Goal: Transaction & Acquisition: Book appointment/travel/reservation

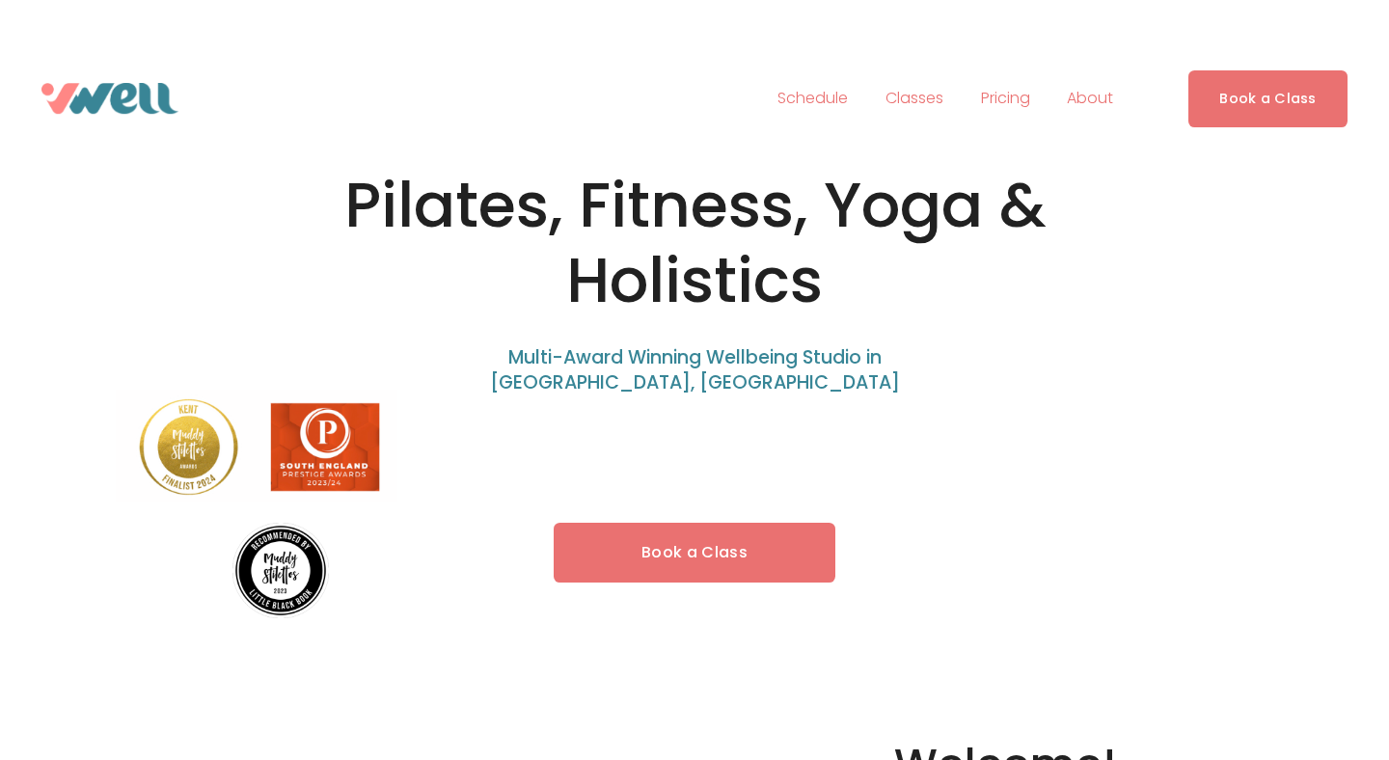
click at [672, 584] on link "Book a Class" at bounding box center [695, 553] width 282 height 61
click at [680, 547] on div "Pilates, Fitness, Yoga & Holistics Multi-Award Winning Wellbeing Studio in [GEO…" at bounding box center [694, 393] width 1389 height 522
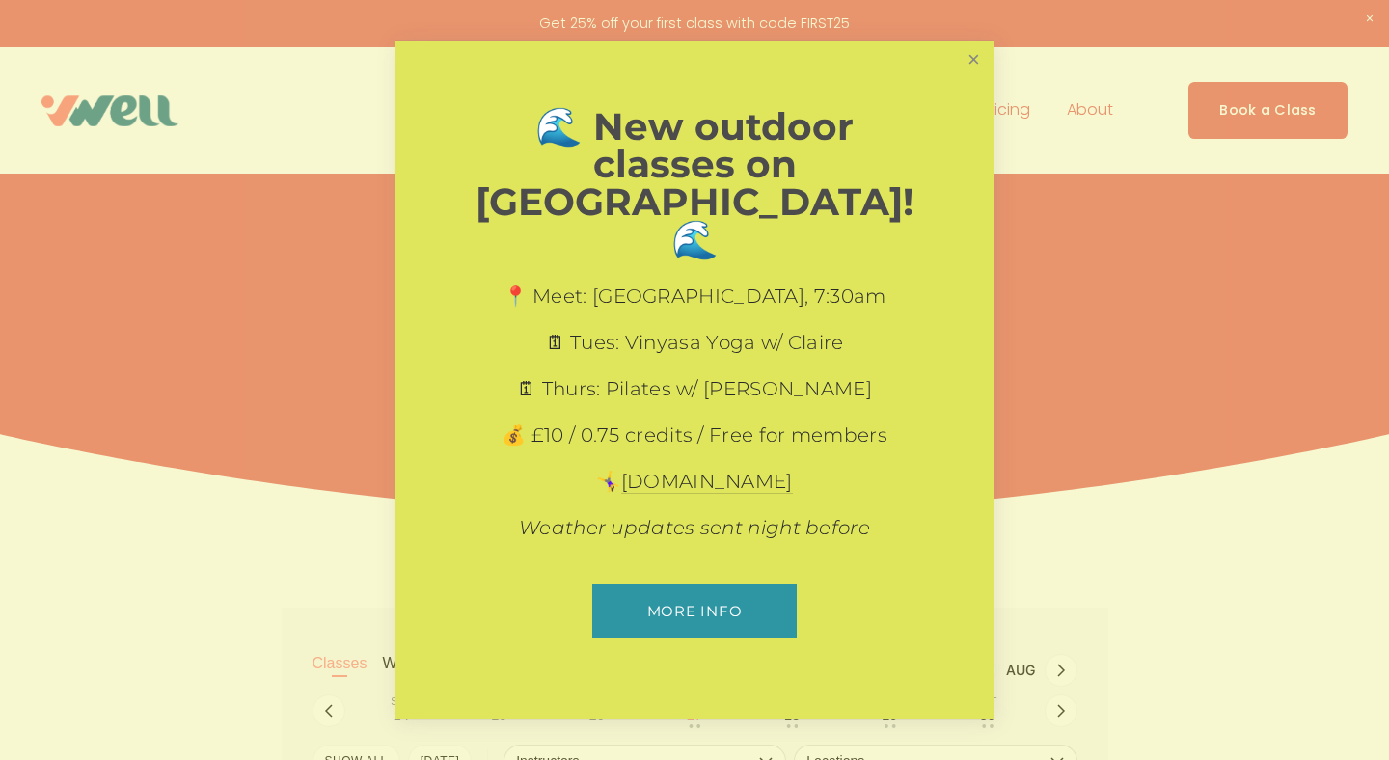
click at [980, 77] on link "Close" at bounding box center [974, 60] width 34 height 34
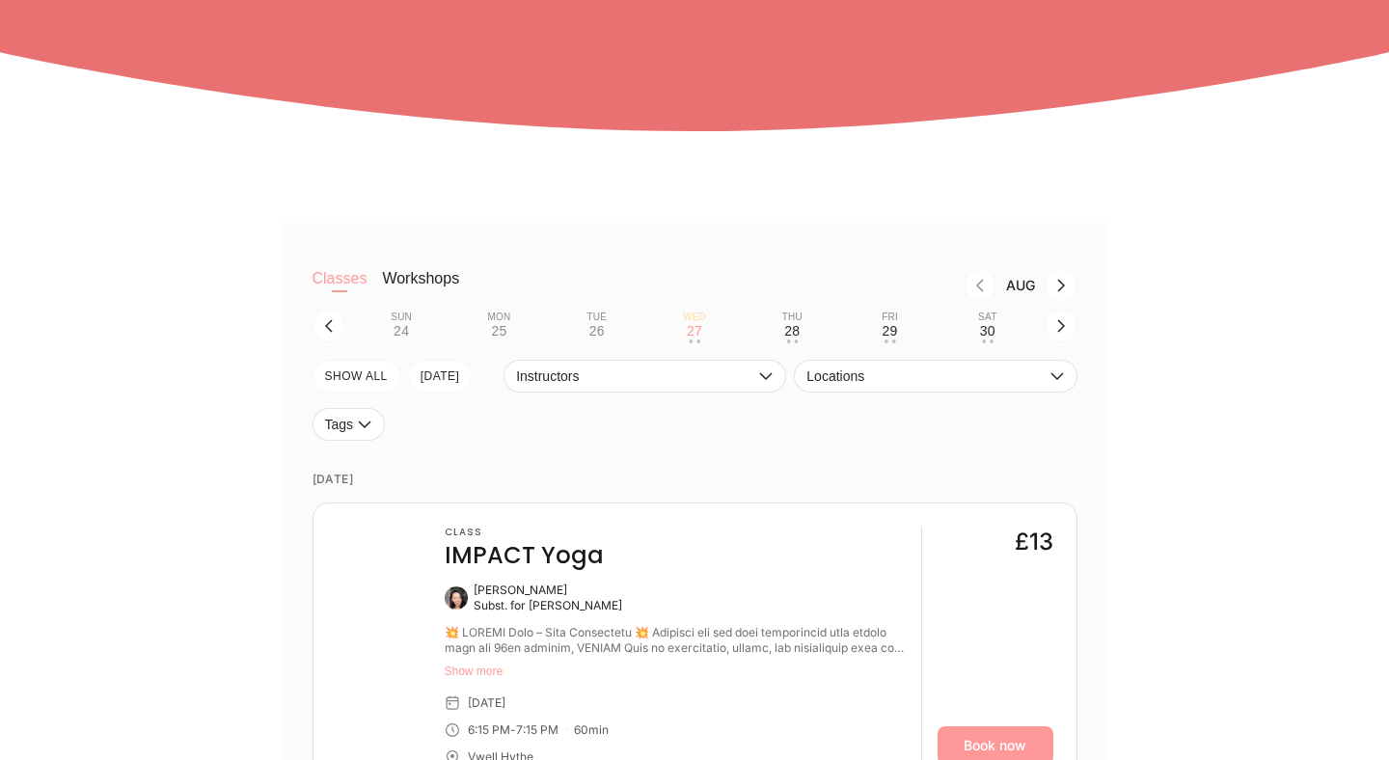
scroll to position [368, 0]
